Goal: Find specific page/section: Find specific page/section

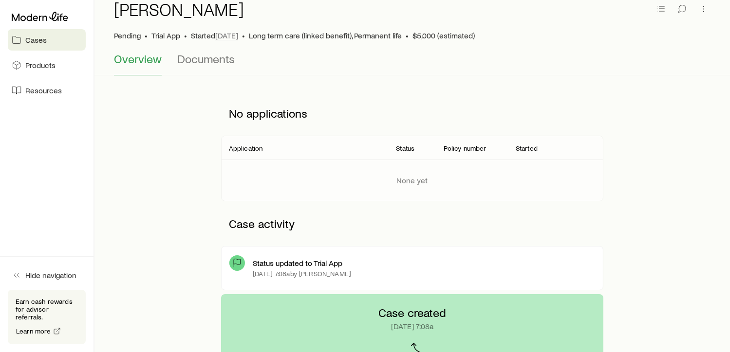
scroll to position [49, 0]
click at [214, 63] on span "Documents" at bounding box center [205, 58] width 57 height 14
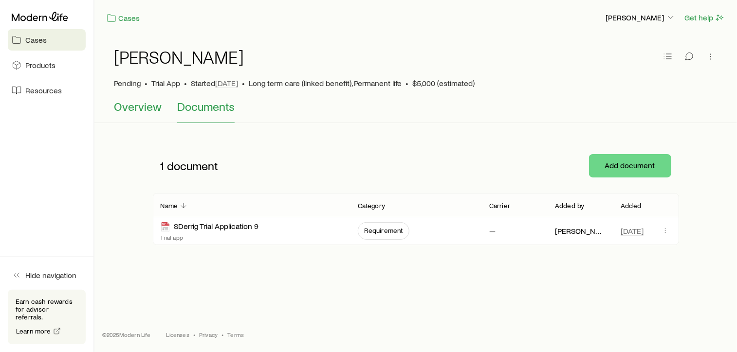
click at [152, 110] on span "Overview" at bounding box center [138, 107] width 48 height 14
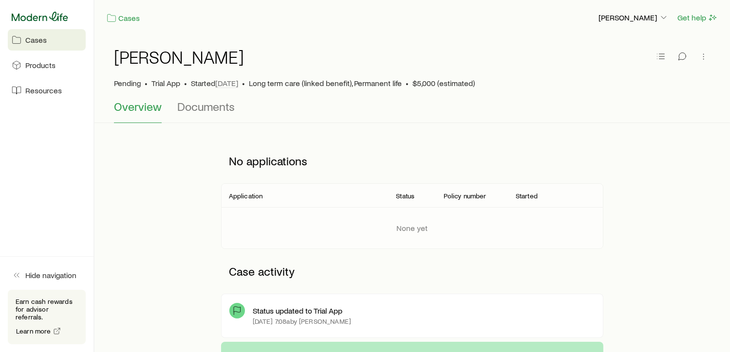
click at [37, 18] on icon at bounding box center [40, 16] width 56 height 9
